Goal: Obtain resource: Obtain resource

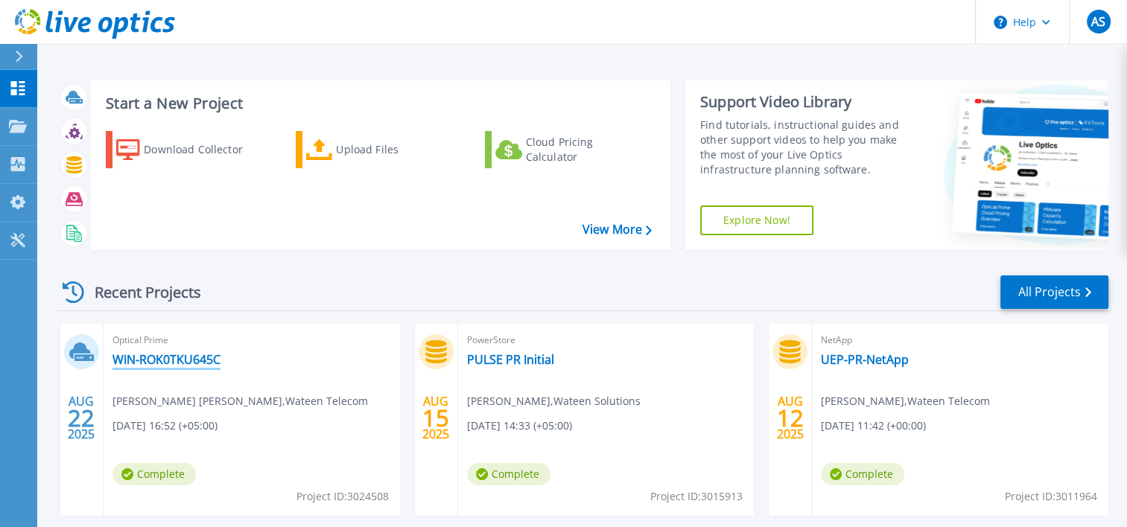
click at [156, 360] on link "WIN-ROK0TKU645C" at bounding box center [166, 359] width 108 height 15
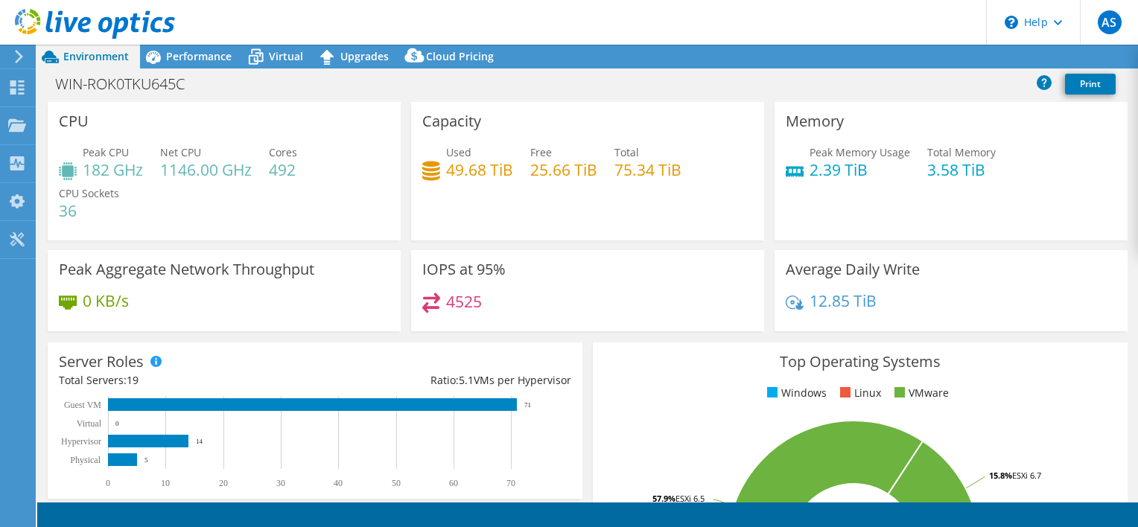
select select "USD"
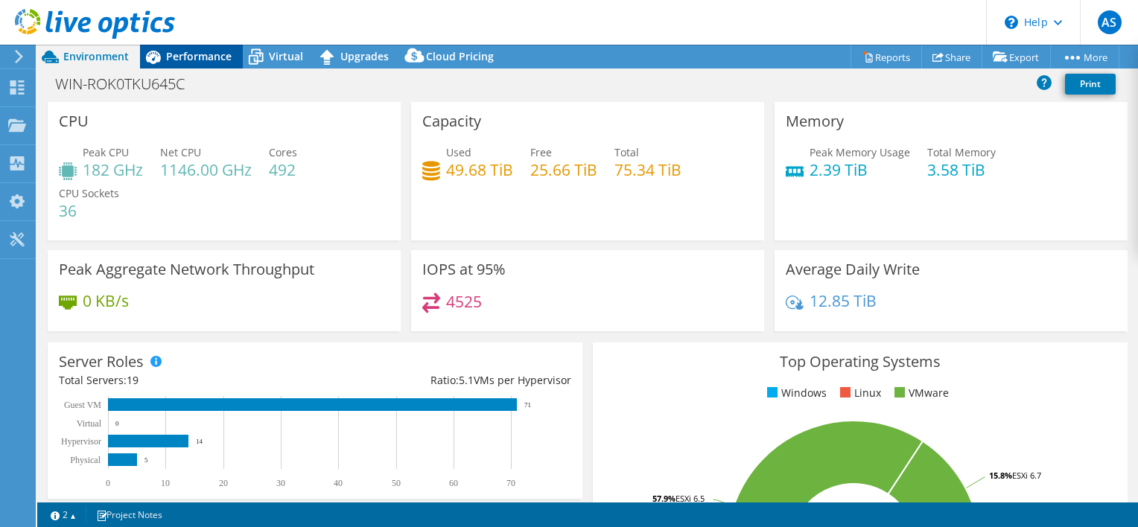
click at [186, 61] on span "Performance" at bounding box center [199, 56] width 66 height 14
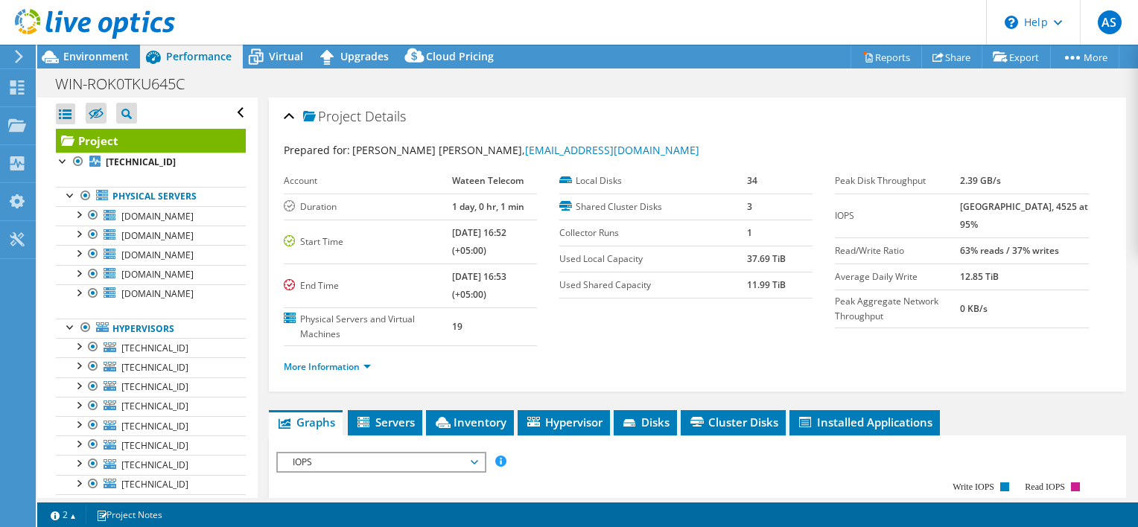
scroll to position [293, 0]
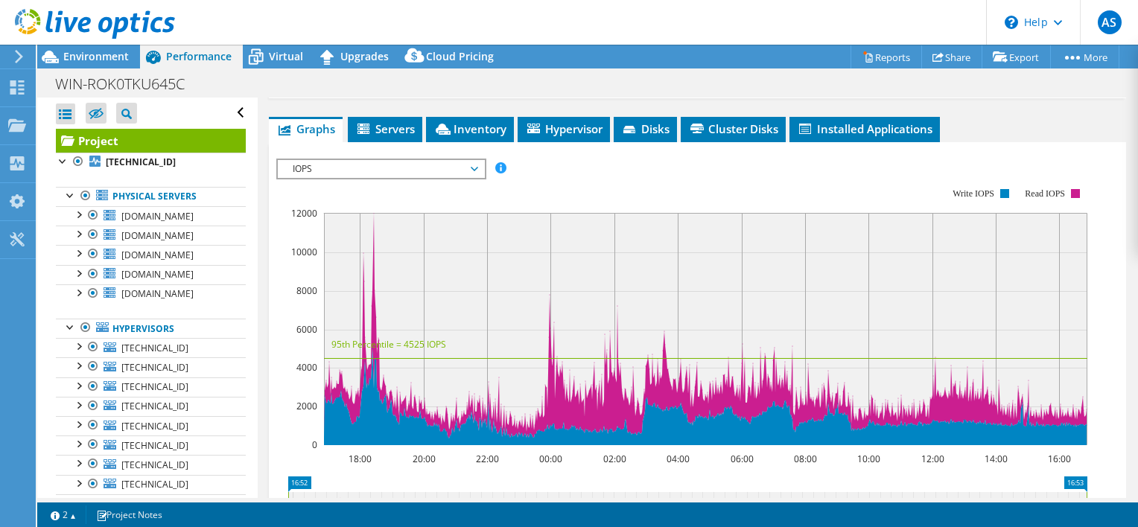
click at [359, 160] on span "IOPS" at bounding box center [380, 169] width 191 height 18
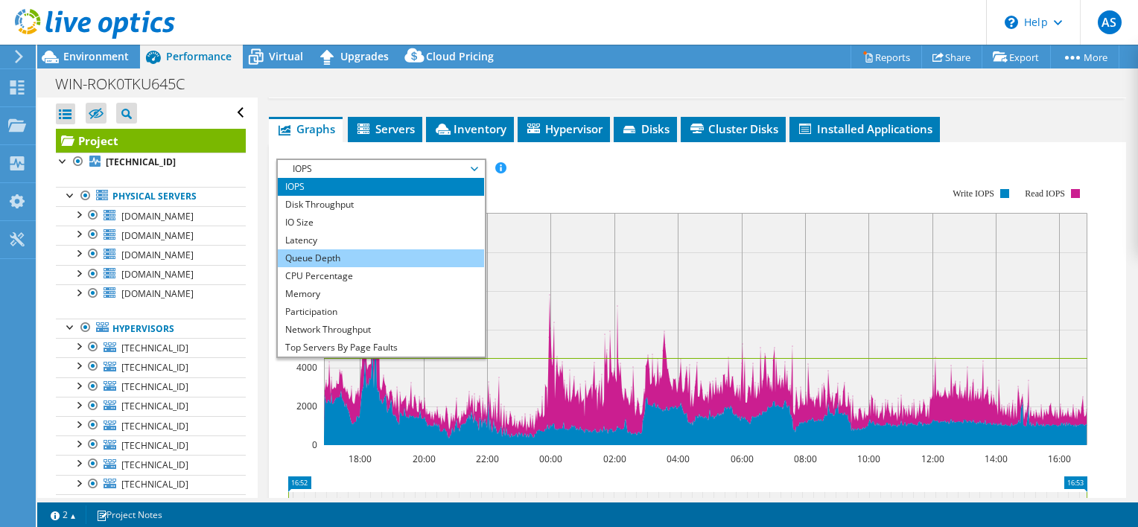
scroll to position [54, 0]
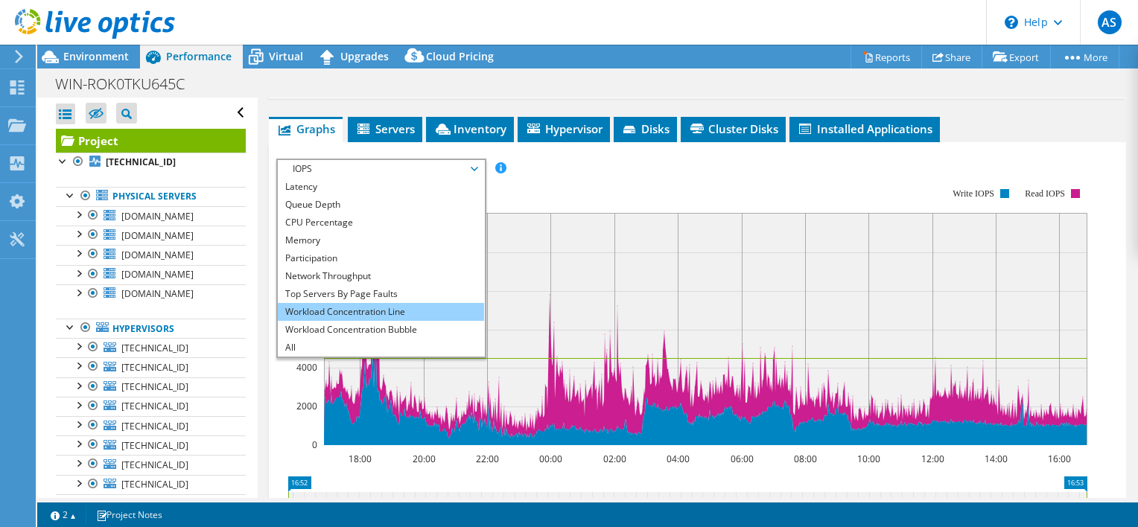
click at [378, 307] on li "Workload Concentration Line" at bounding box center [381, 312] width 206 height 18
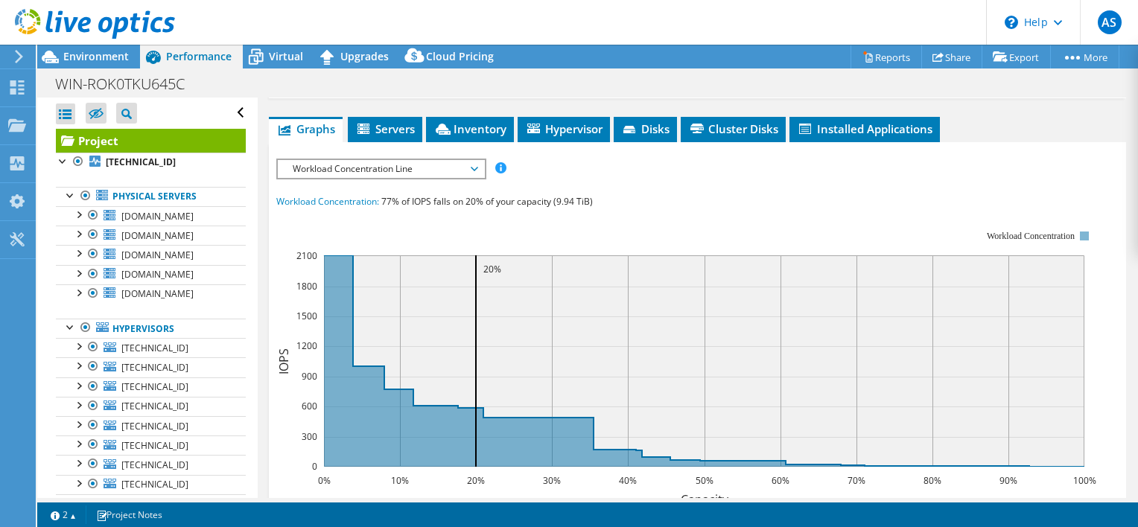
click at [326, 167] on span "Workload Concentration Line" at bounding box center [380, 169] width 191 height 18
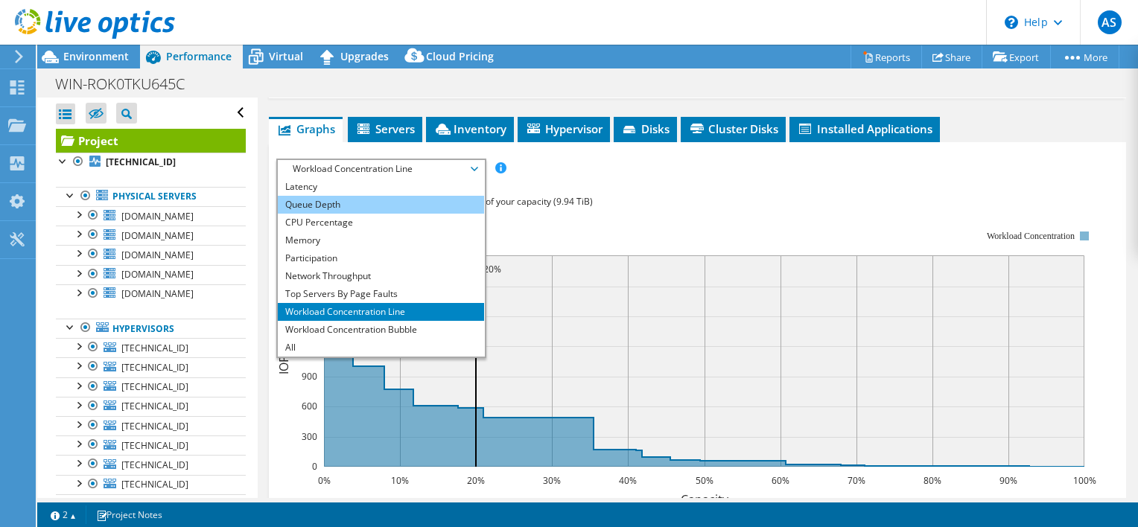
scroll to position [0, 0]
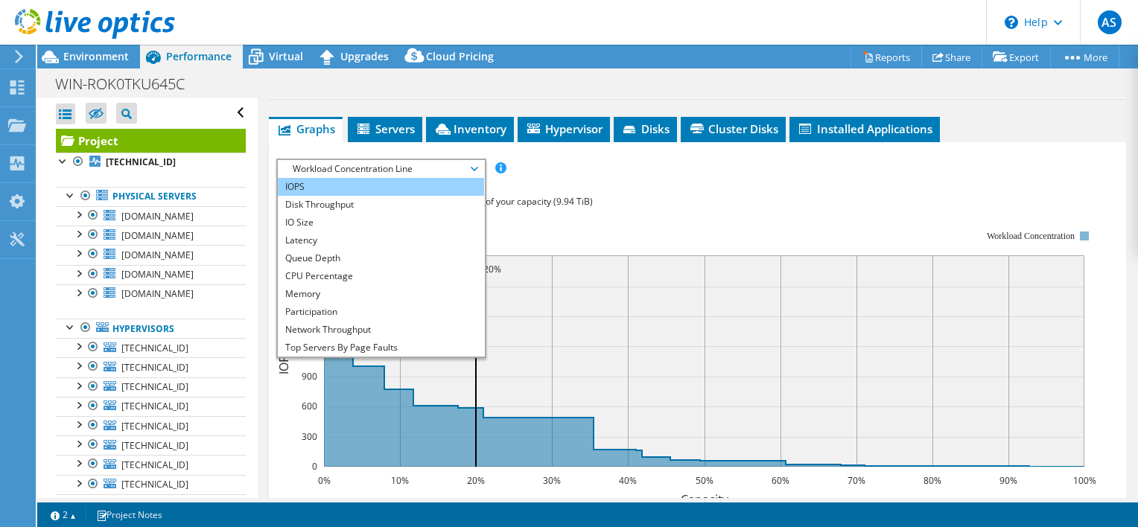
click at [326, 188] on li "IOPS" at bounding box center [381, 187] width 206 height 18
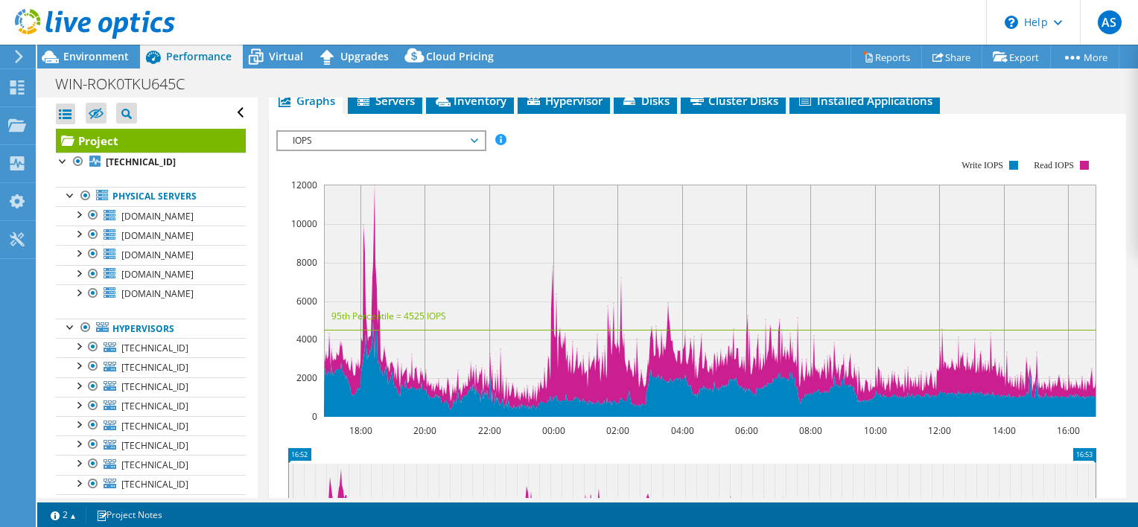
scroll to position [323, 0]
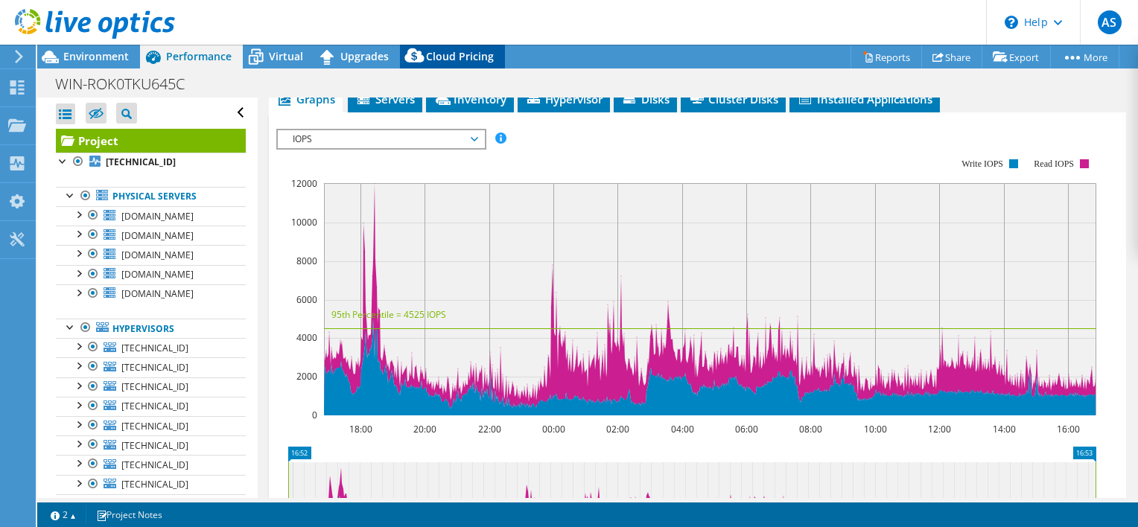
click at [457, 58] on span "Cloud Pricing" at bounding box center [460, 56] width 68 height 14
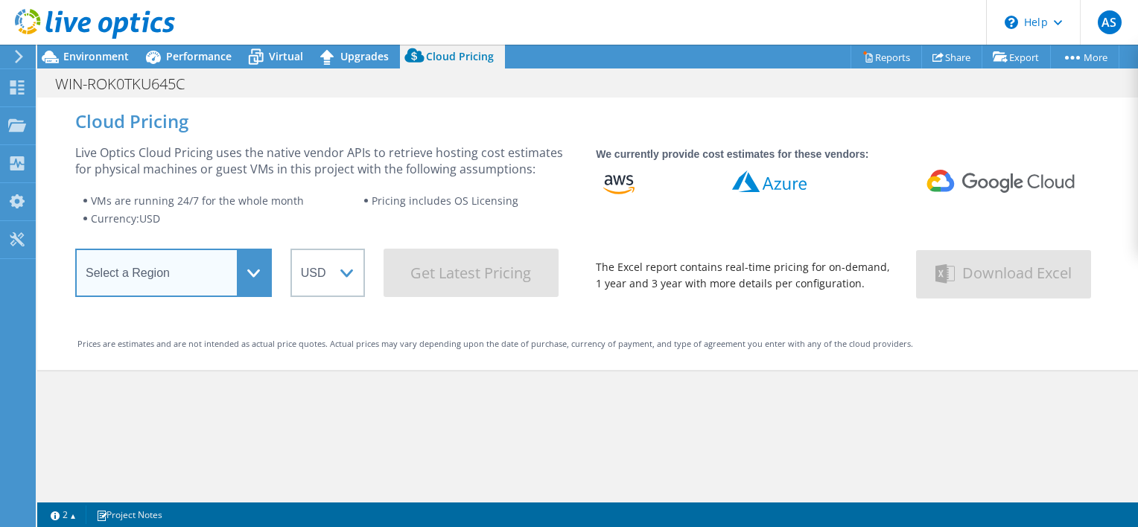
click at [255, 274] on select "Select a Region [GEOGRAPHIC_DATA] ([GEOGRAPHIC_DATA]) [GEOGRAPHIC_DATA] ([GEOGR…" at bounding box center [173, 273] width 197 height 48
select select "USEast"
click at [75, 253] on select "Select a Region [GEOGRAPHIC_DATA] ([GEOGRAPHIC_DATA]) [GEOGRAPHIC_DATA] ([GEOGR…" at bounding box center [173, 273] width 197 height 48
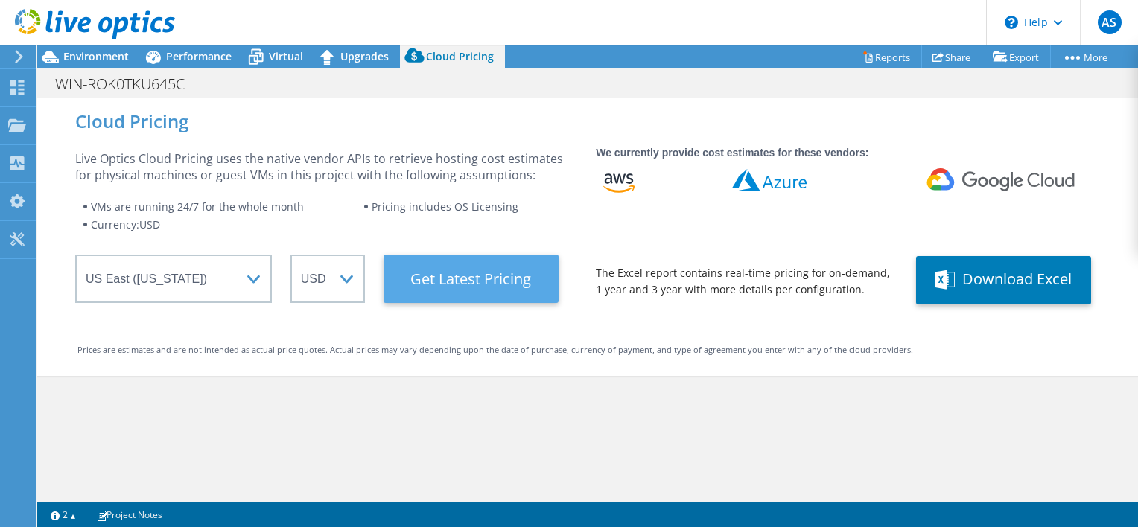
click at [453, 267] on Latest "Get Latest Pricing" at bounding box center [470, 279] width 175 height 48
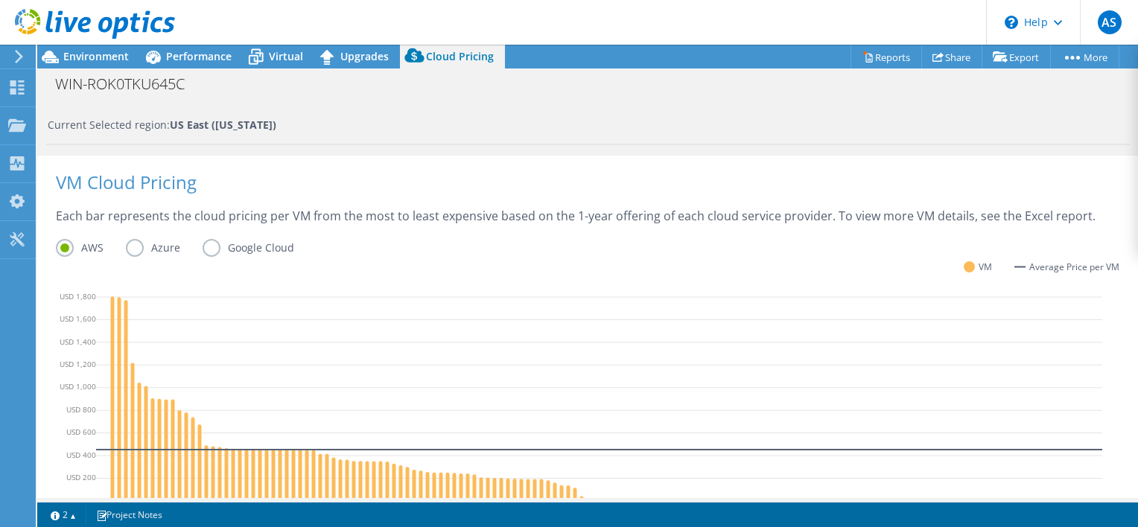
scroll to position [0, 0]
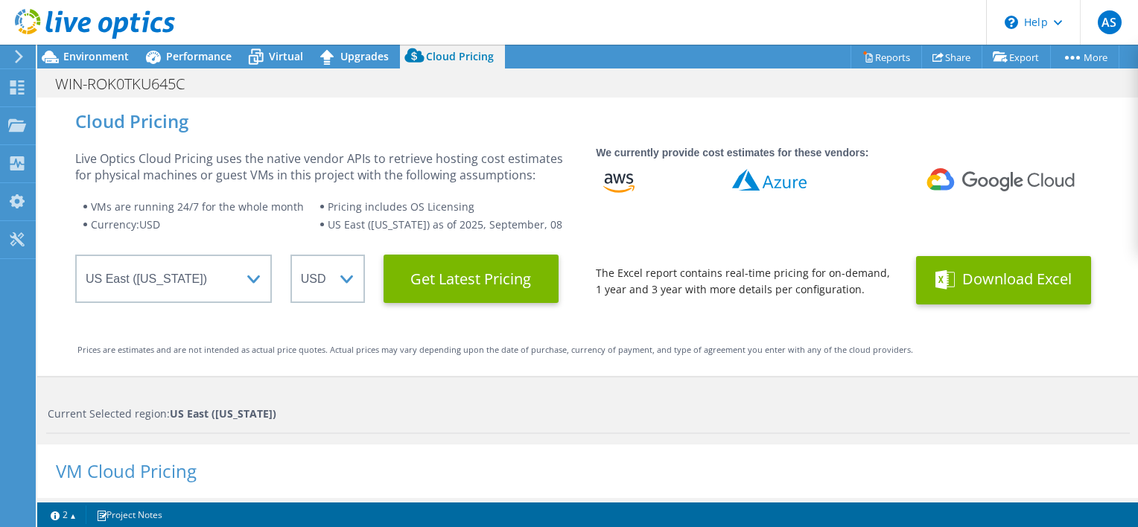
click at [992, 290] on button "Download Excel" at bounding box center [1003, 280] width 175 height 48
